Goal: Find contact information: Find contact information

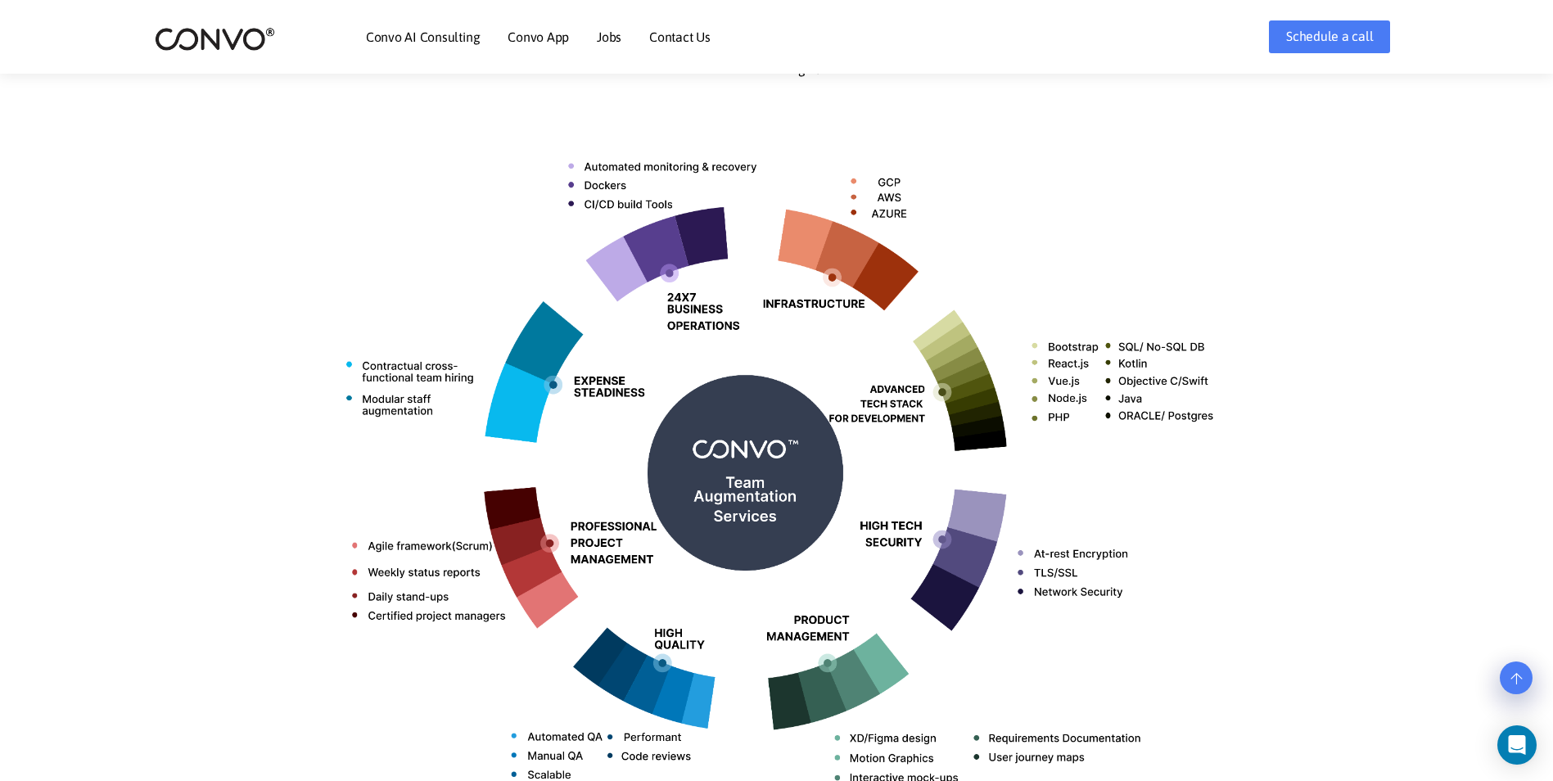
scroll to position [1309, 0]
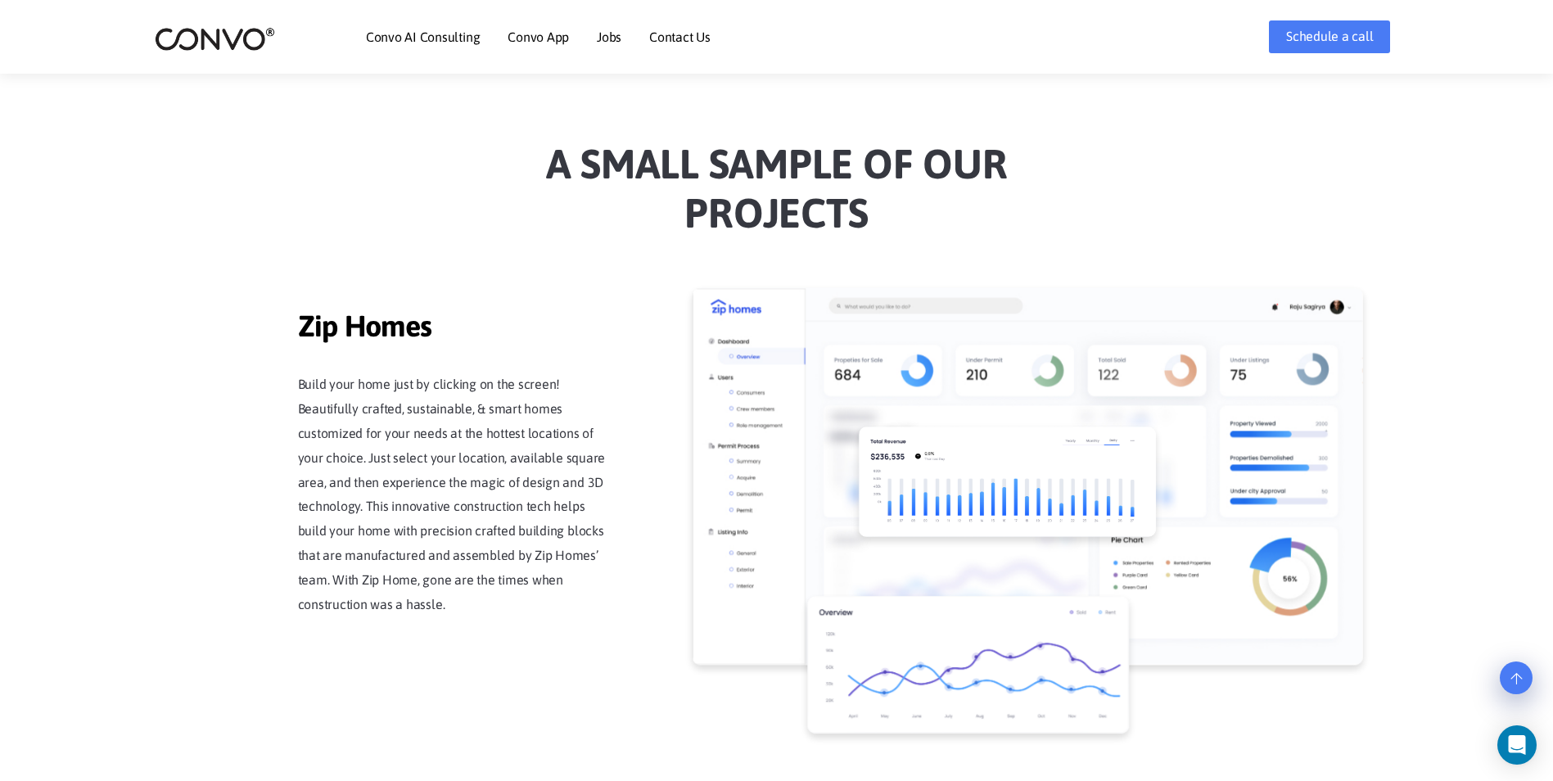
click at [666, 33] on link "Contact Us" at bounding box center [679, 36] width 61 height 13
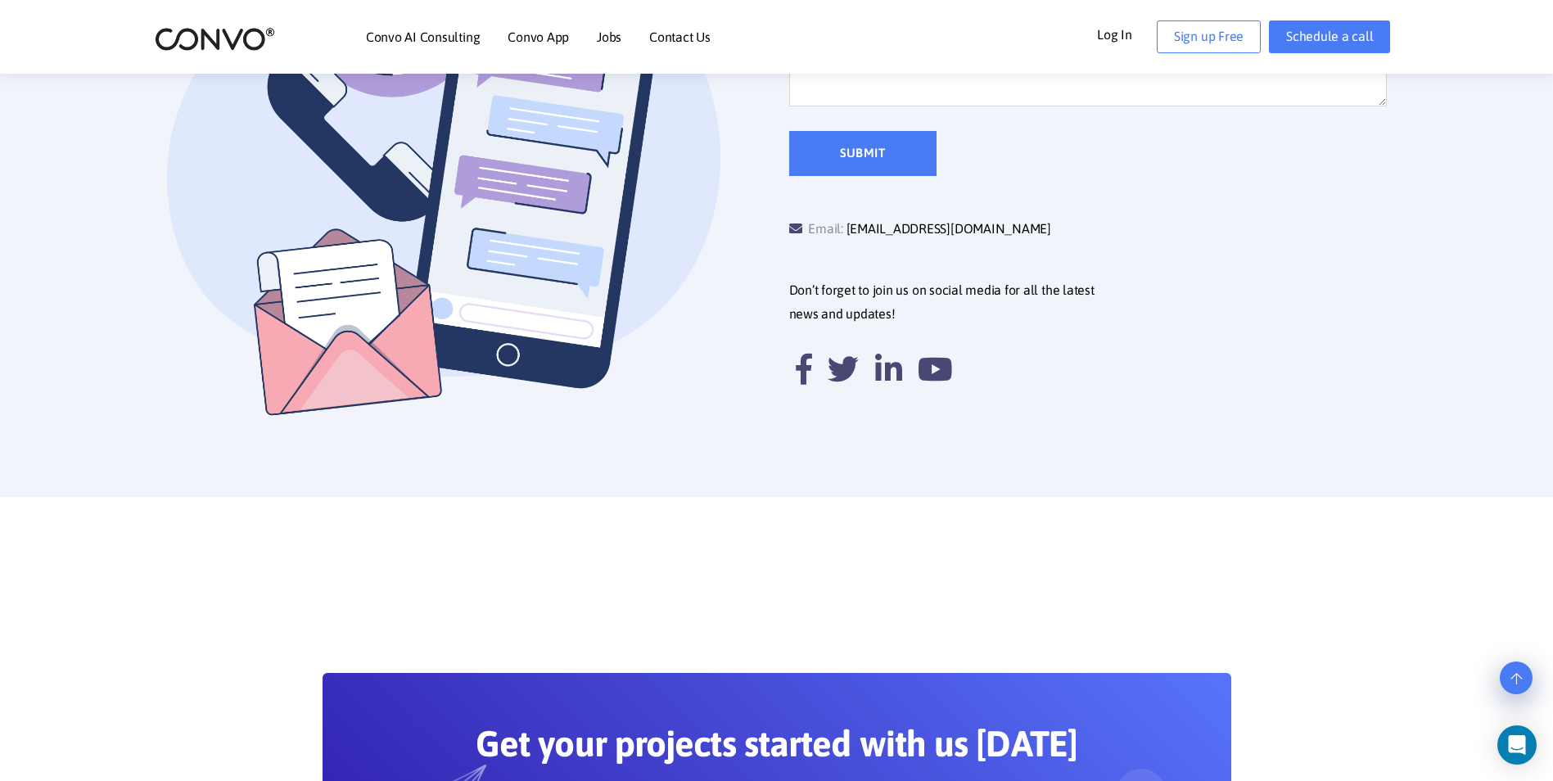
scroll to position [737, 0]
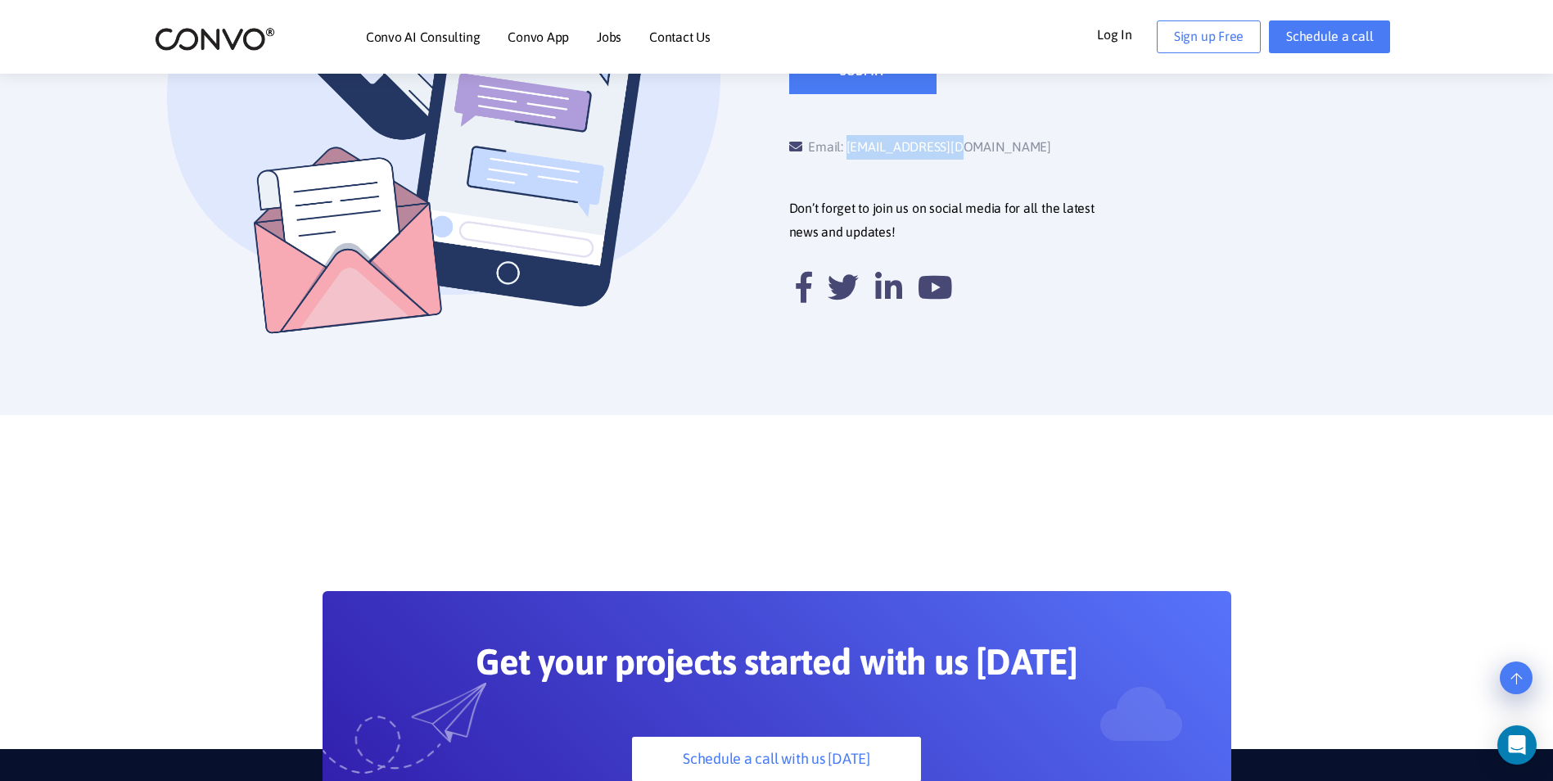
drag, startPoint x: 1036, startPoint y: 139, endPoint x: 848, endPoint y: 146, distance: 188.4
click at [848, 146] on div "Email: support@convo.com" at bounding box center [938, 147] width 299 height 25
copy link "[EMAIL_ADDRESS][DOMAIN_NAME]"
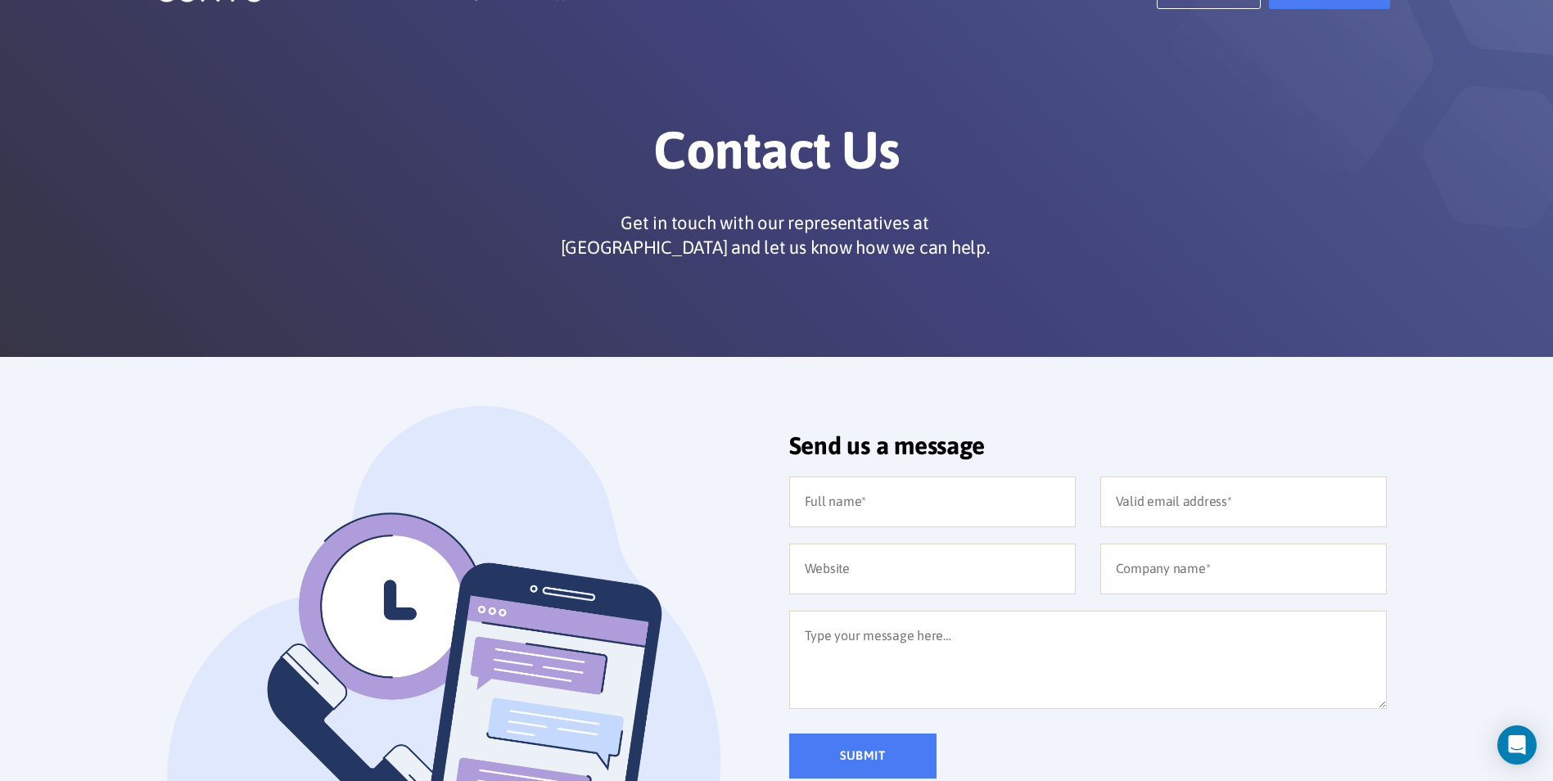
scroll to position [0, 0]
